Goal: Information Seeking & Learning: Learn about a topic

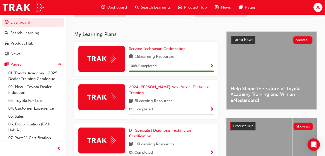
scroll to position [101, 0]
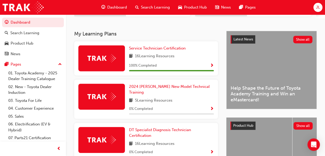
click at [210, 65] on button "button" at bounding box center [212, 65] width 4 height 6
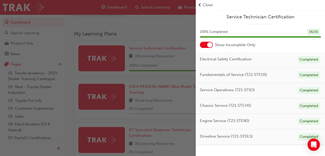
click at [168, 54] on div "button" at bounding box center [98, 78] width 196 height 156
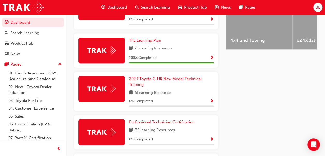
scroll to position [232, 0]
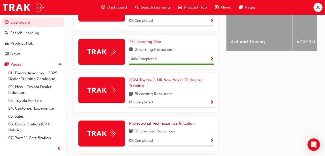
click at [190, 56] on div "100 % Completed" at bounding box center [171, 59] width 85 height 6
click at [209, 56] on div "100 % Completed" at bounding box center [171, 59] width 85 height 6
click at [213, 57] on span "Show Progress" at bounding box center [212, 59] width 4 height 5
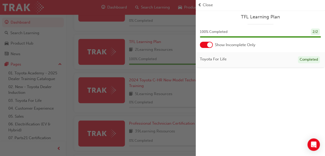
click at [179, 51] on div "button" at bounding box center [98, 78] width 196 height 156
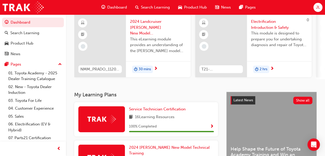
scroll to position [0, 0]
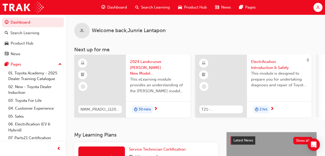
click at [121, 5] on span "Dashboard" at bounding box center [117, 7] width 20 height 6
